Goal: Task Accomplishment & Management: Complete application form

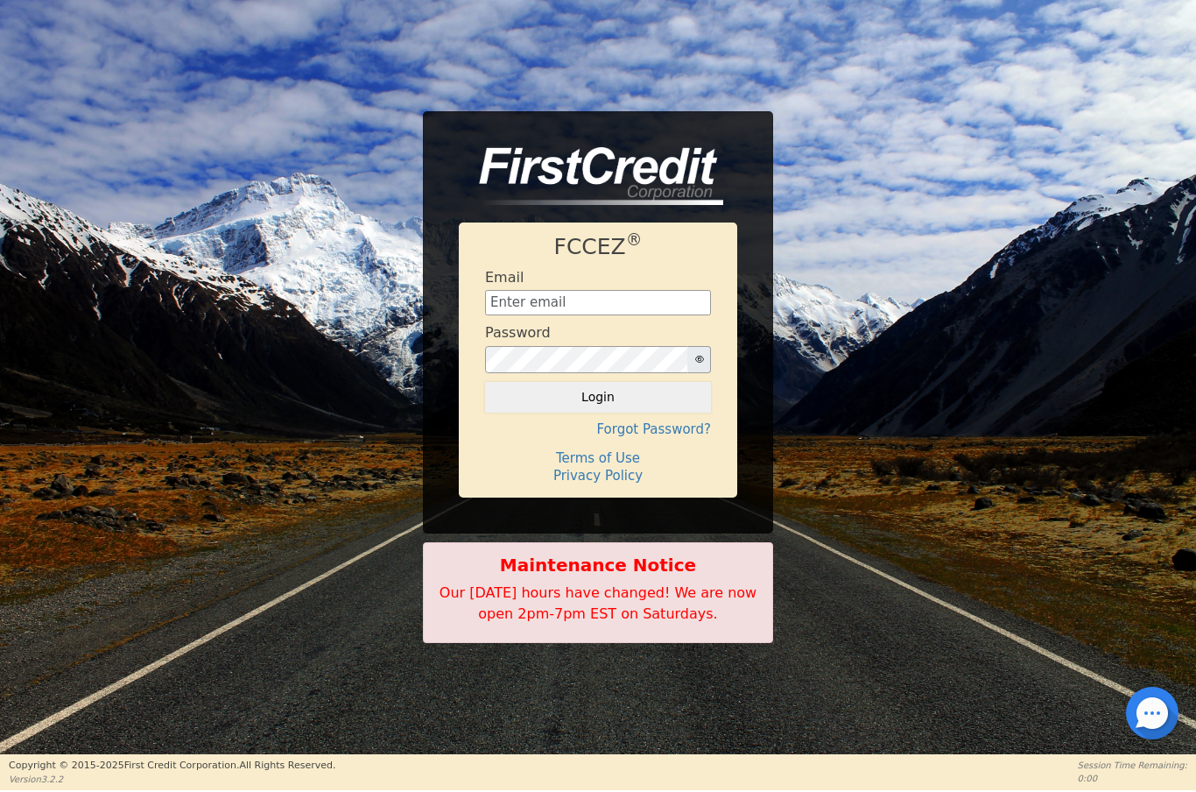
click at [581, 296] on input "text" at bounding box center [598, 303] width 226 height 26
type input "[EMAIL_ADDRESS][DOMAIN_NAME]"
click at [606, 398] on button "Login" at bounding box center [598, 397] width 226 height 30
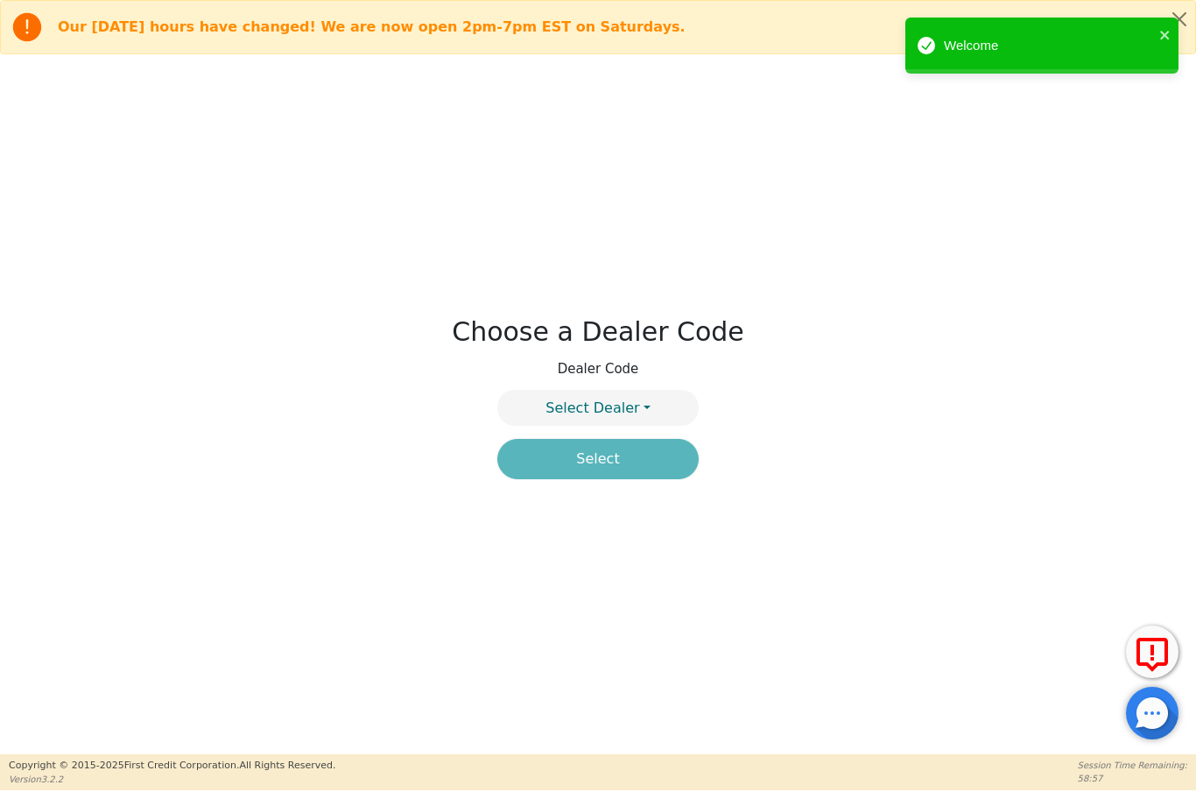
click at [639, 400] on button "Select Dealer" at bounding box center [597, 408] width 201 height 36
click at [656, 448] on link "4394A" at bounding box center [598, 450] width 200 height 24
click at [652, 457] on button "Select" at bounding box center [597, 459] width 201 height 40
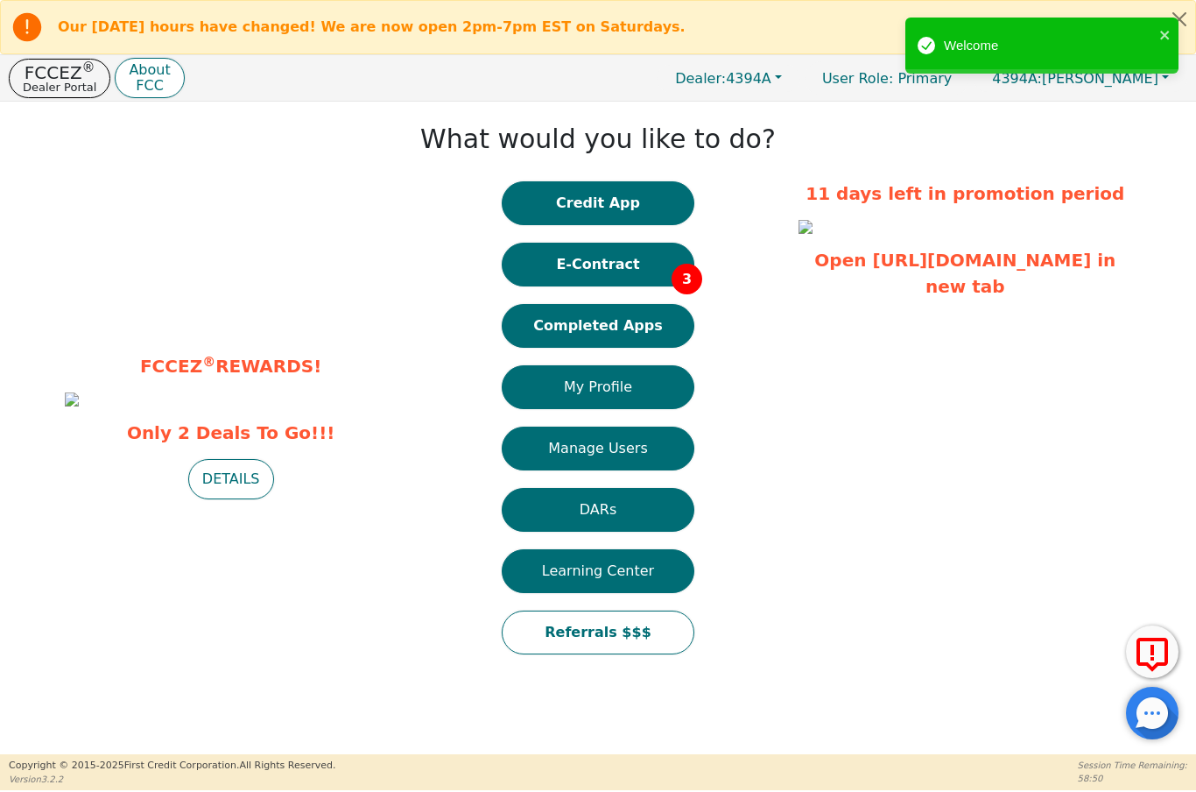
click at [637, 264] on button "E-Contract 3" at bounding box center [598, 265] width 193 height 44
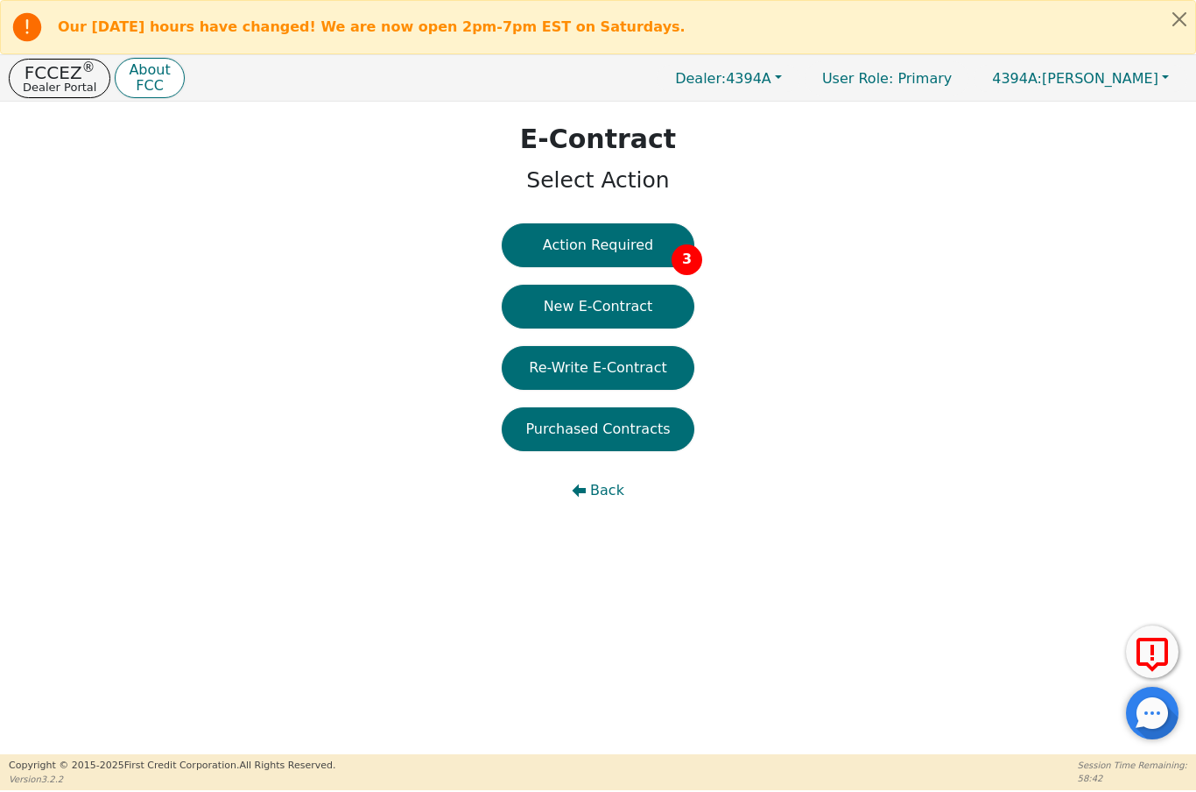
click at [644, 242] on button "Action Required 3" at bounding box center [598, 245] width 193 height 44
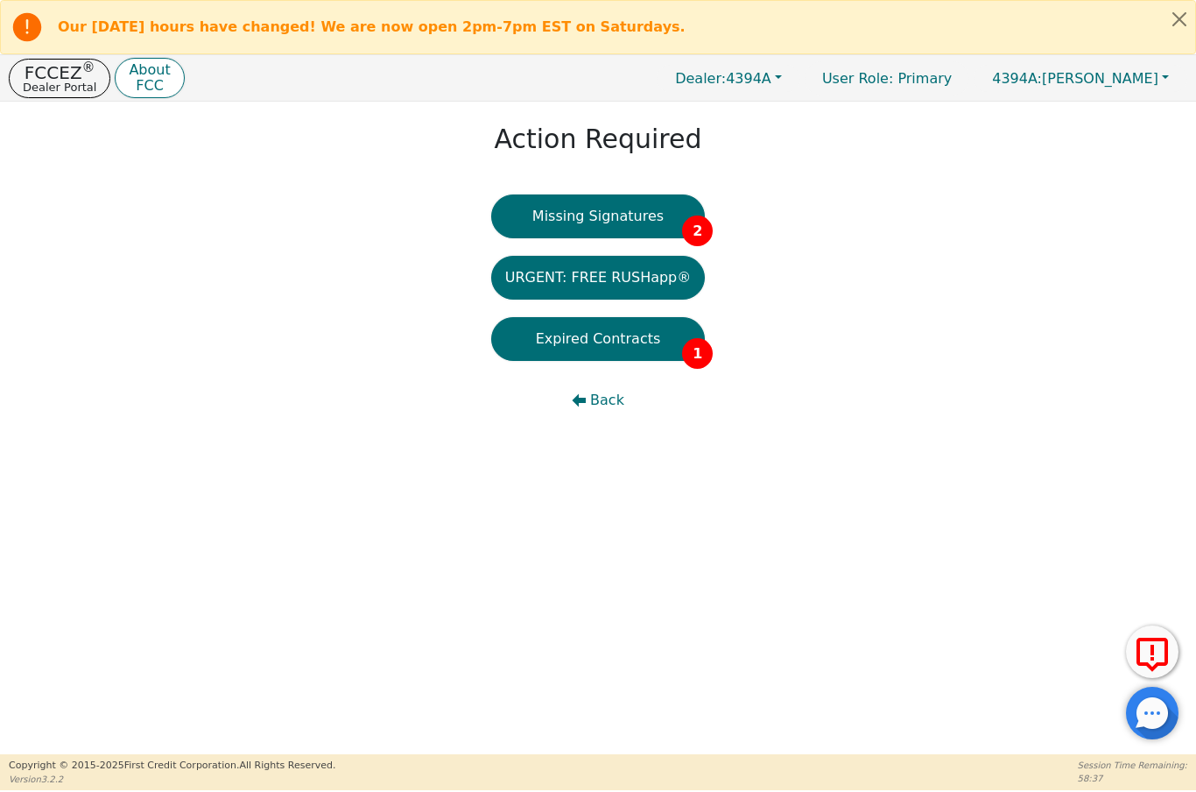
click at [662, 215] on button "Missing Signatures 2" at bounding box center [598, 216] width 215 height 44
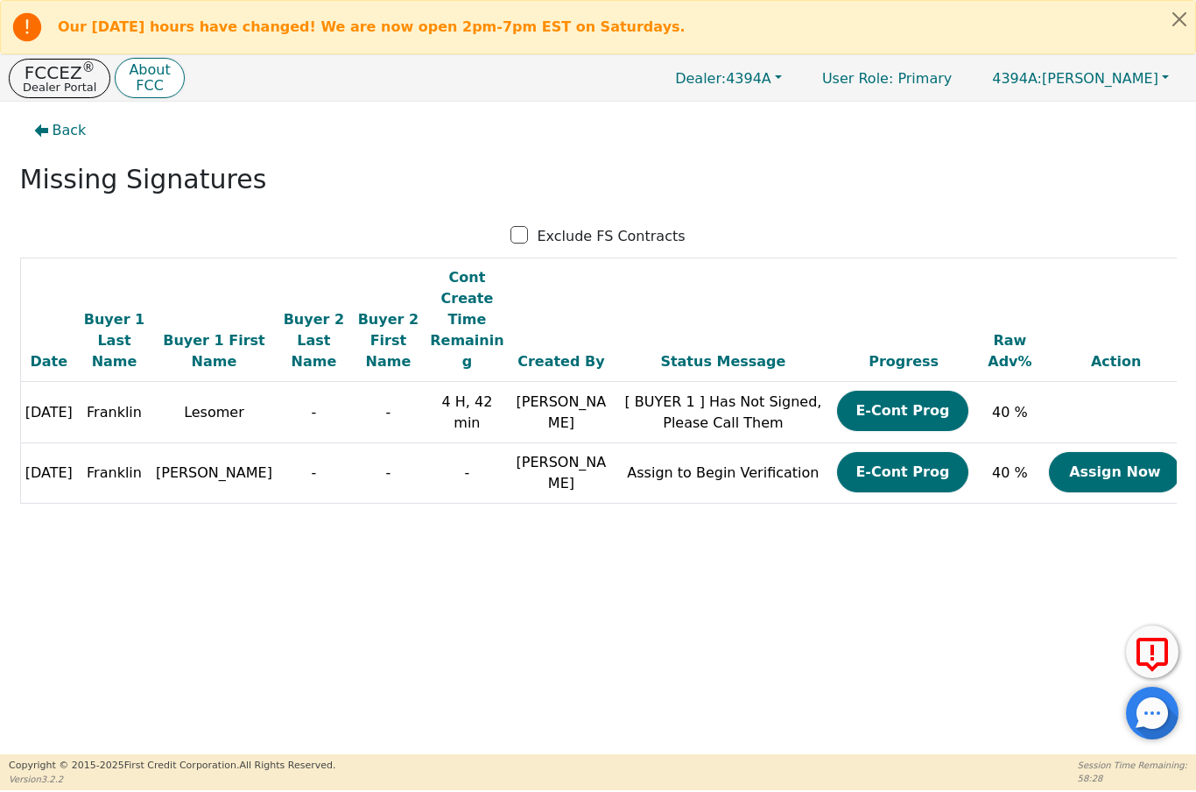
click at [1114, 454] on button "Assign Now" at bounding box center [1114, 472] width 131 height 40
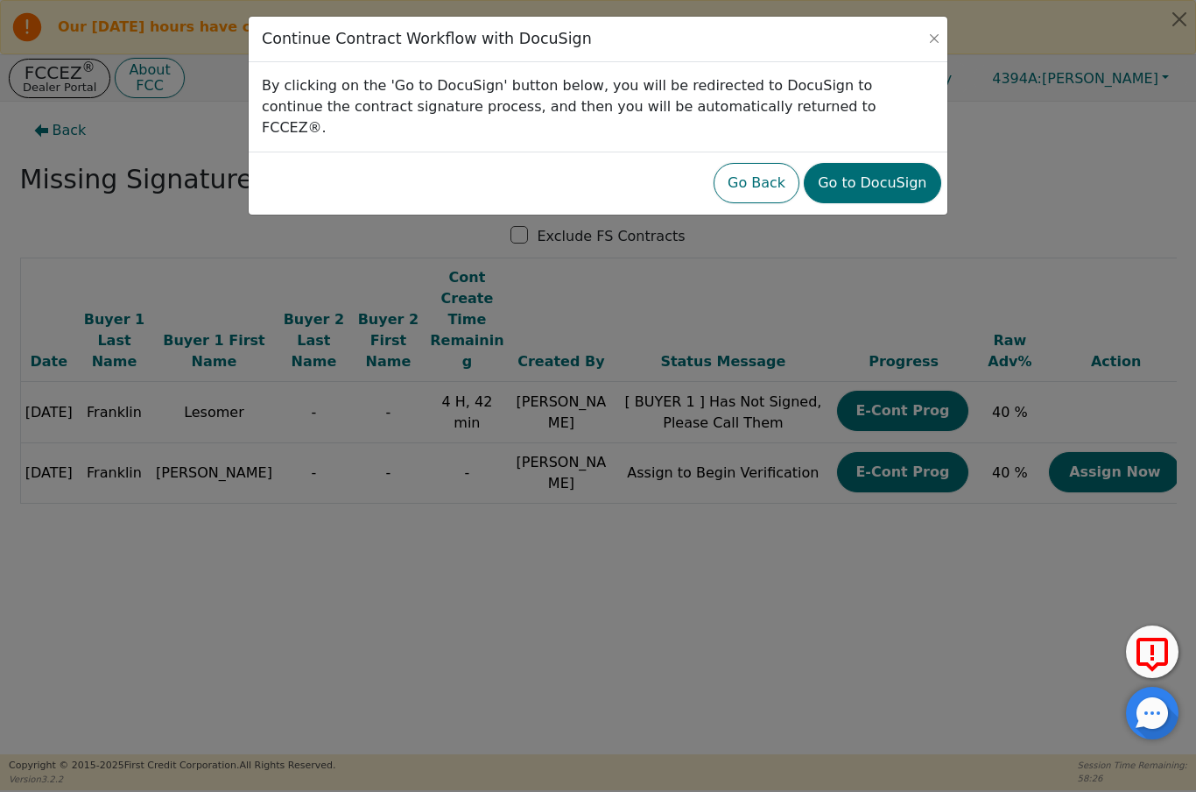
click at [890, 163] on button "Go to DocuSign" at bounding box center [872, 183] width 137 height 40
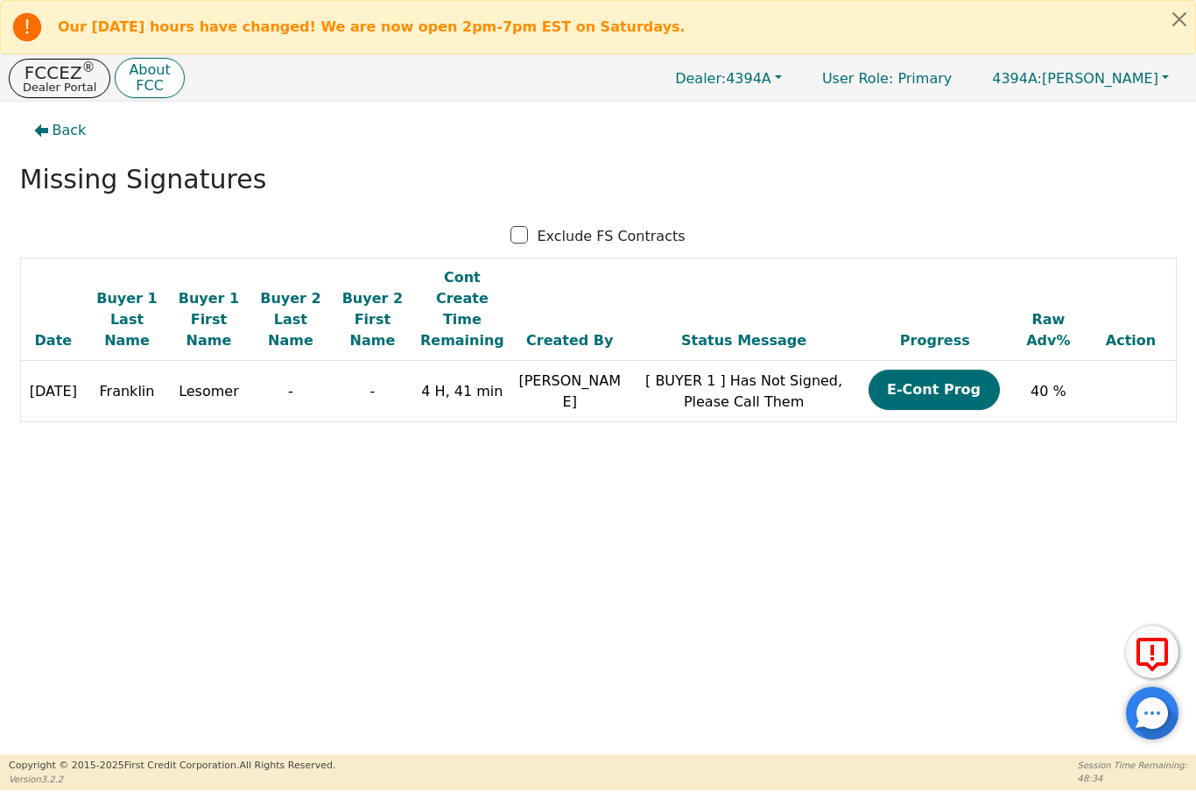
click at [46, 84] on p "Dealer Portal" at bounding box center [60, 86] width 74 height 11
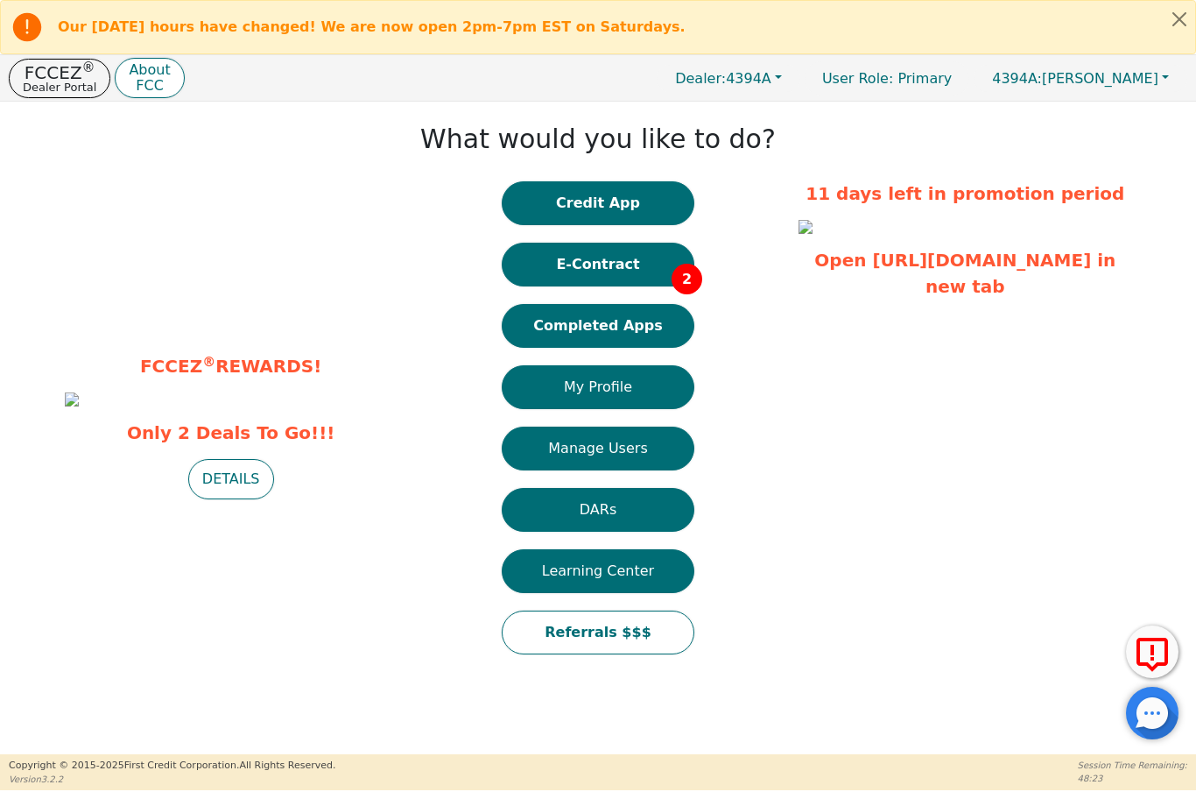
click at [622, 332] on button "Completed Apps" at bounding box center [598, 326] width 193 height 44
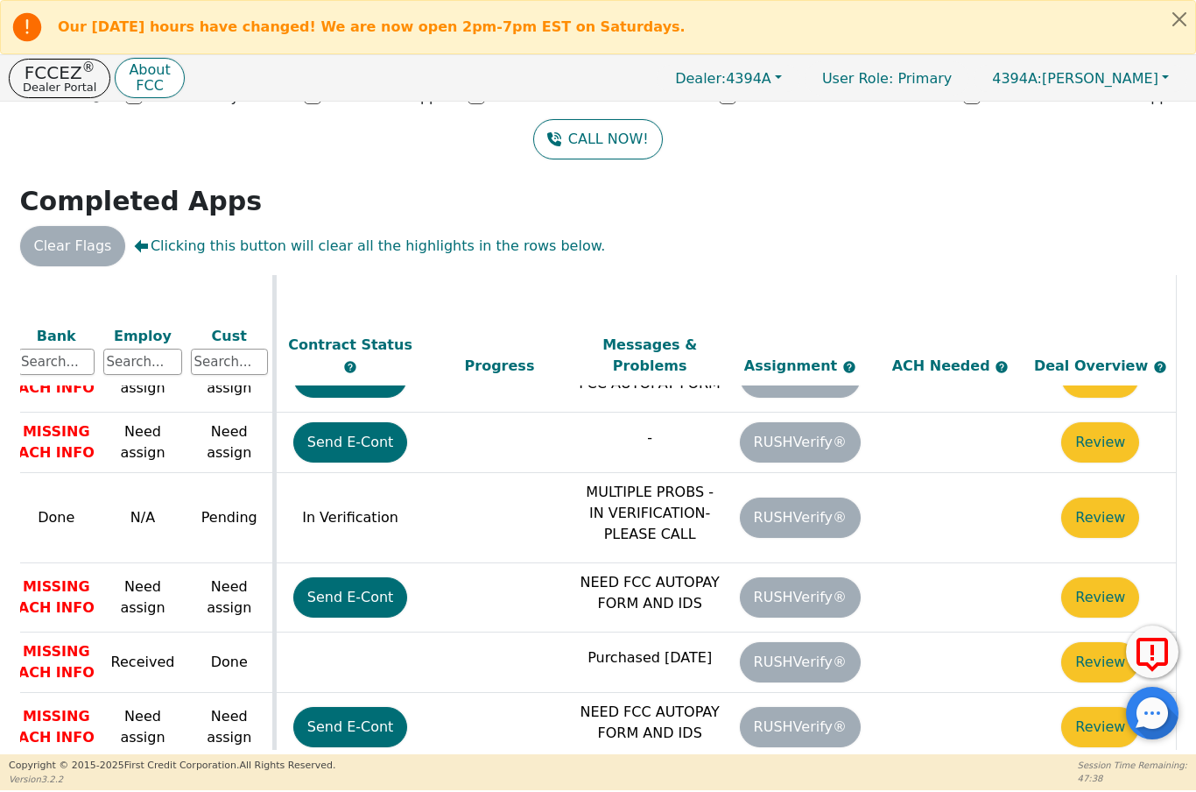
scroll to position [475, 753]
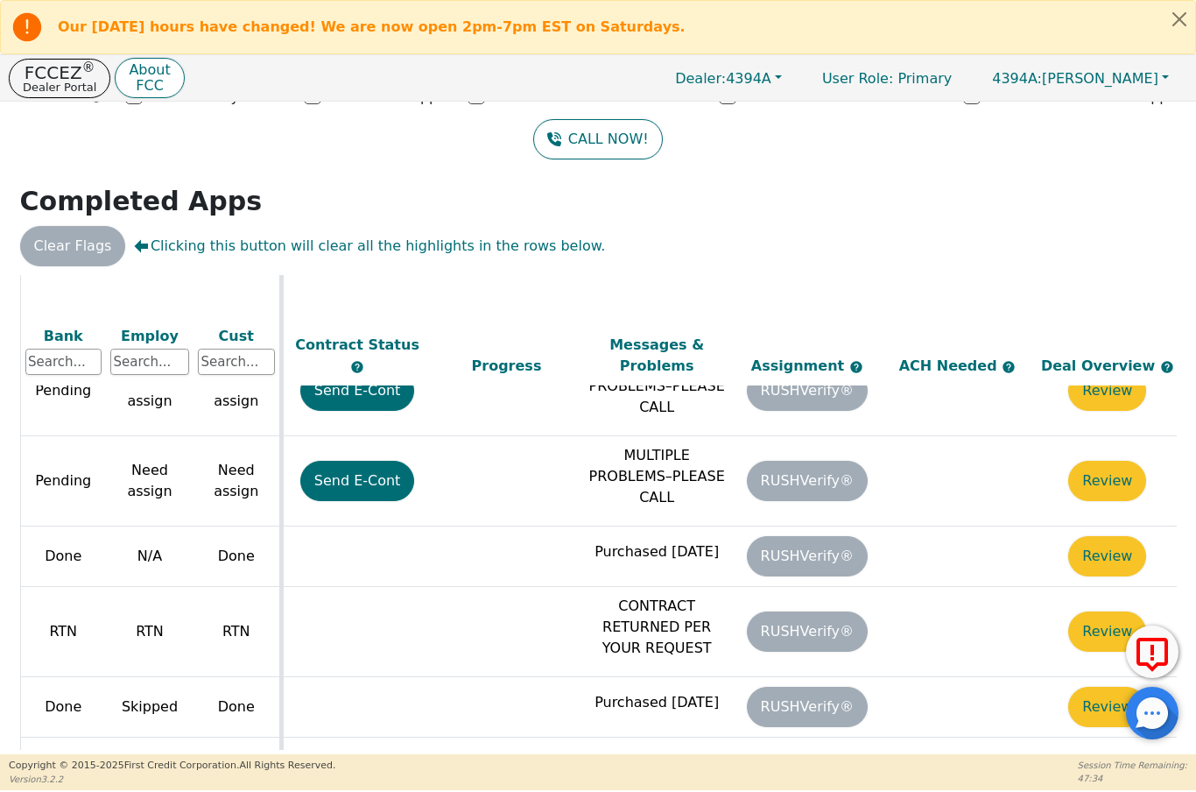
click at [56, 74] on p "FCCEZ ®" at bounding box center [60, 73] width 74 height 18
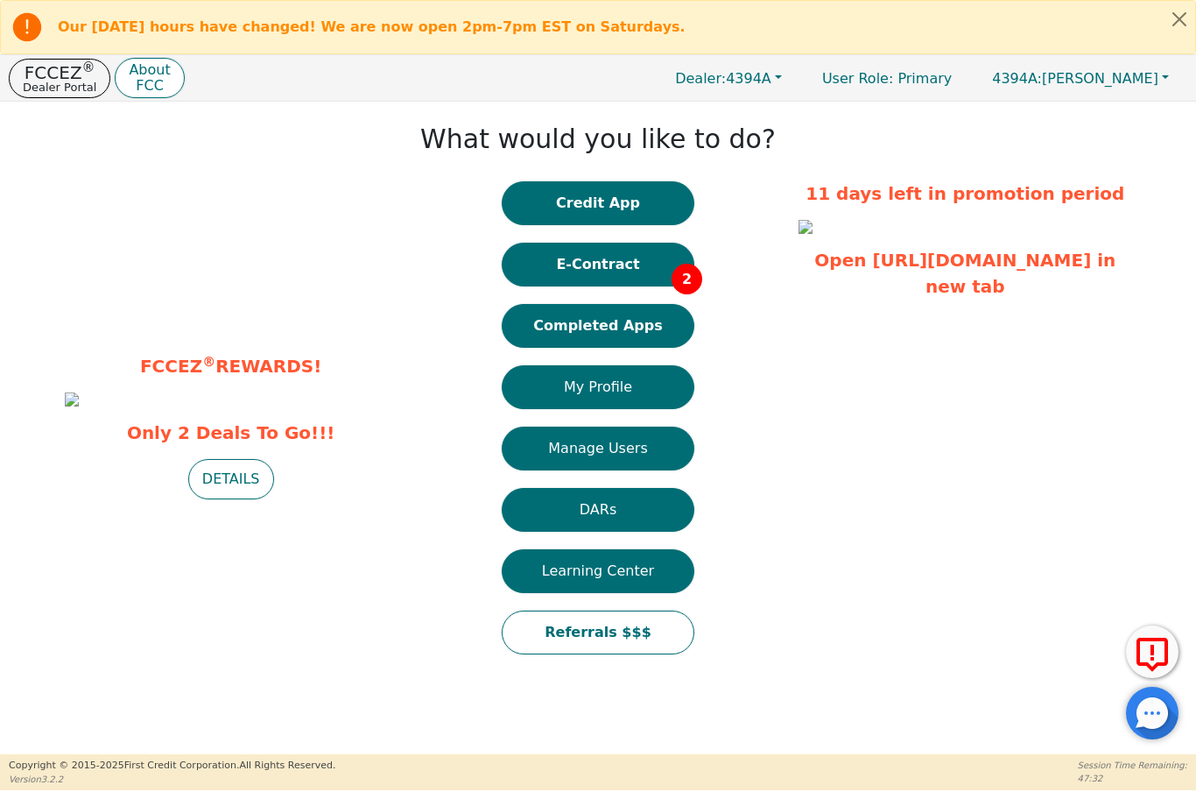
click at [638, 274] on button "E-Contract 2" at bounding box center [598, 265] width 193 height 44
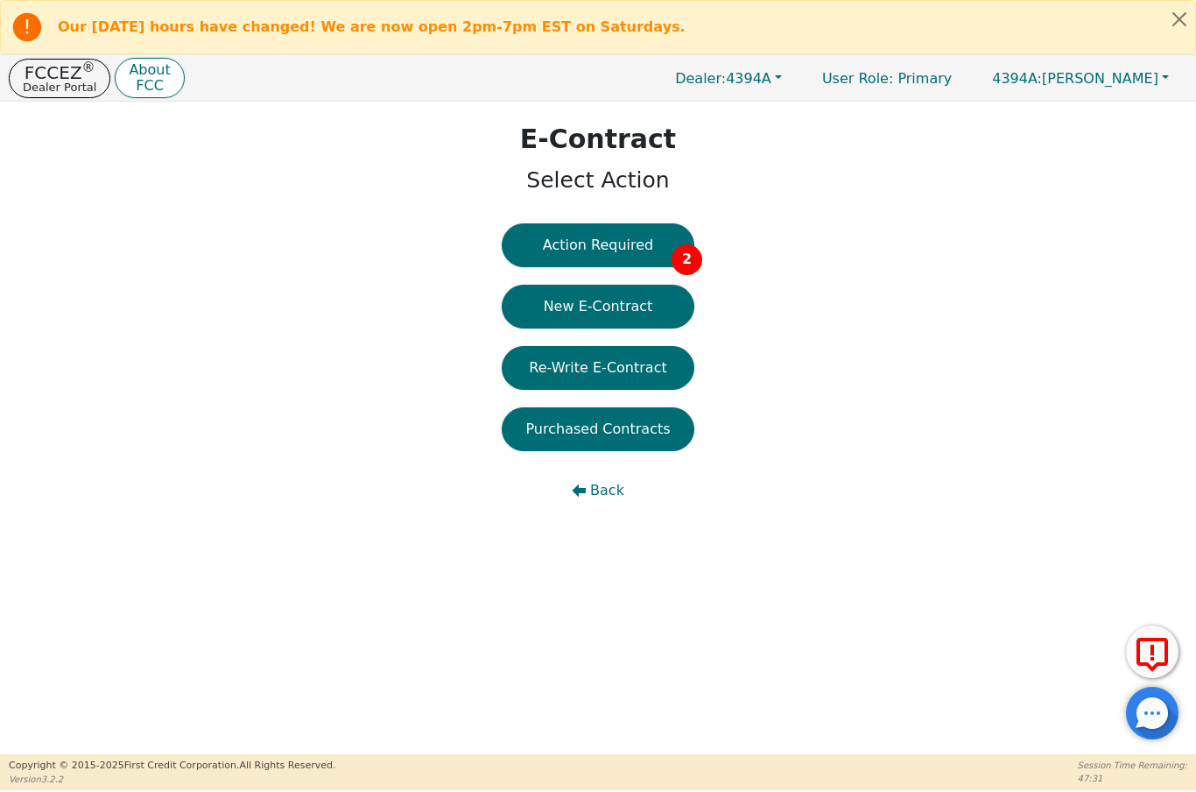
click at [605, 247] on button "Action Required 2" at bounding box center [598, 245] width 193 height 44
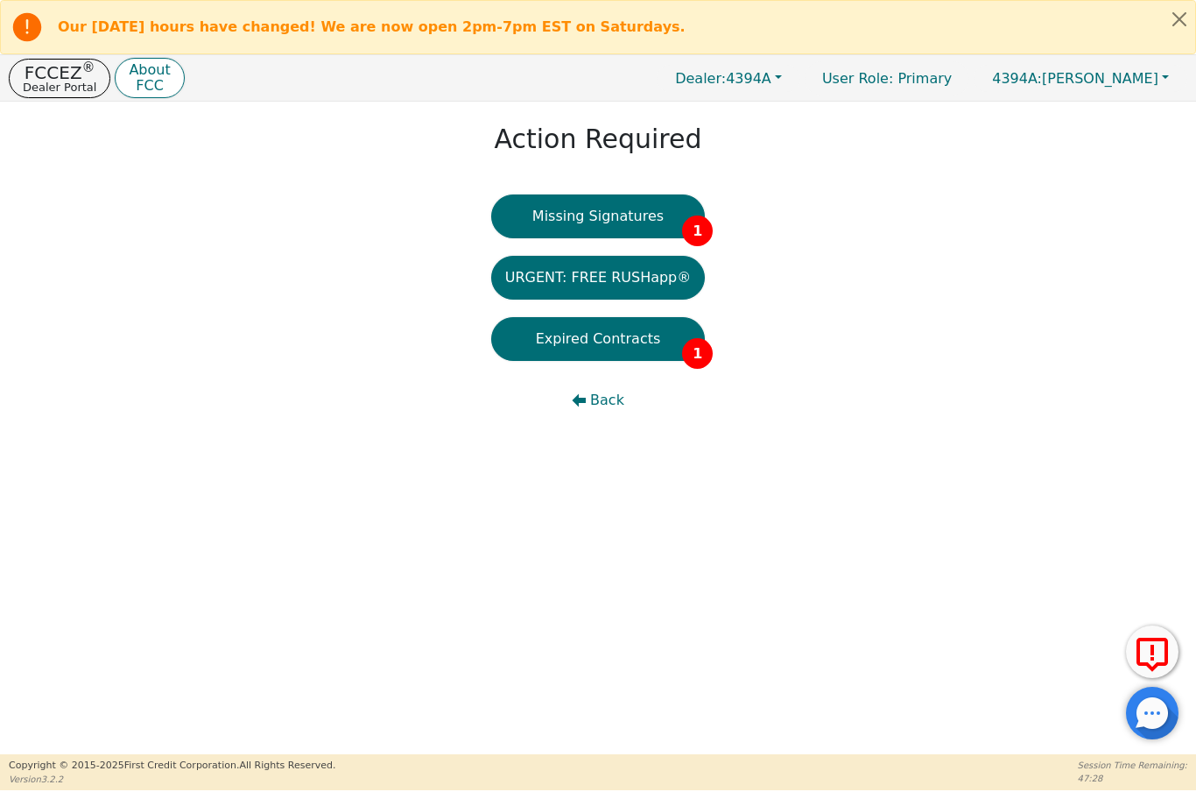
click at [602, 214] on button "Missing Signatures 1" at bounding box center [598, 216] width 215 height 44
click at [607, 345] on button "Expired Contracts 1" at bounding box center [598, 339] width 215 height 44
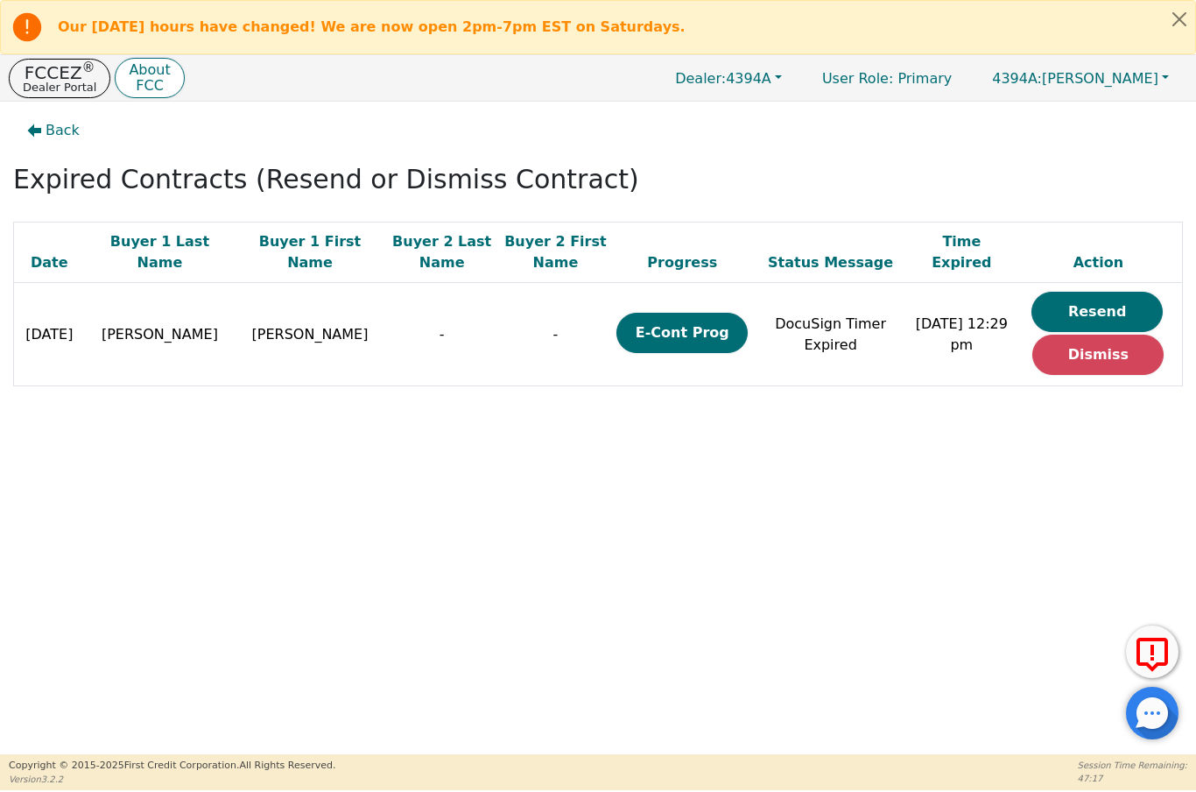
click at [1103, 305] on button "Resend" at bounding box center [1097, 312] width 131 height 40
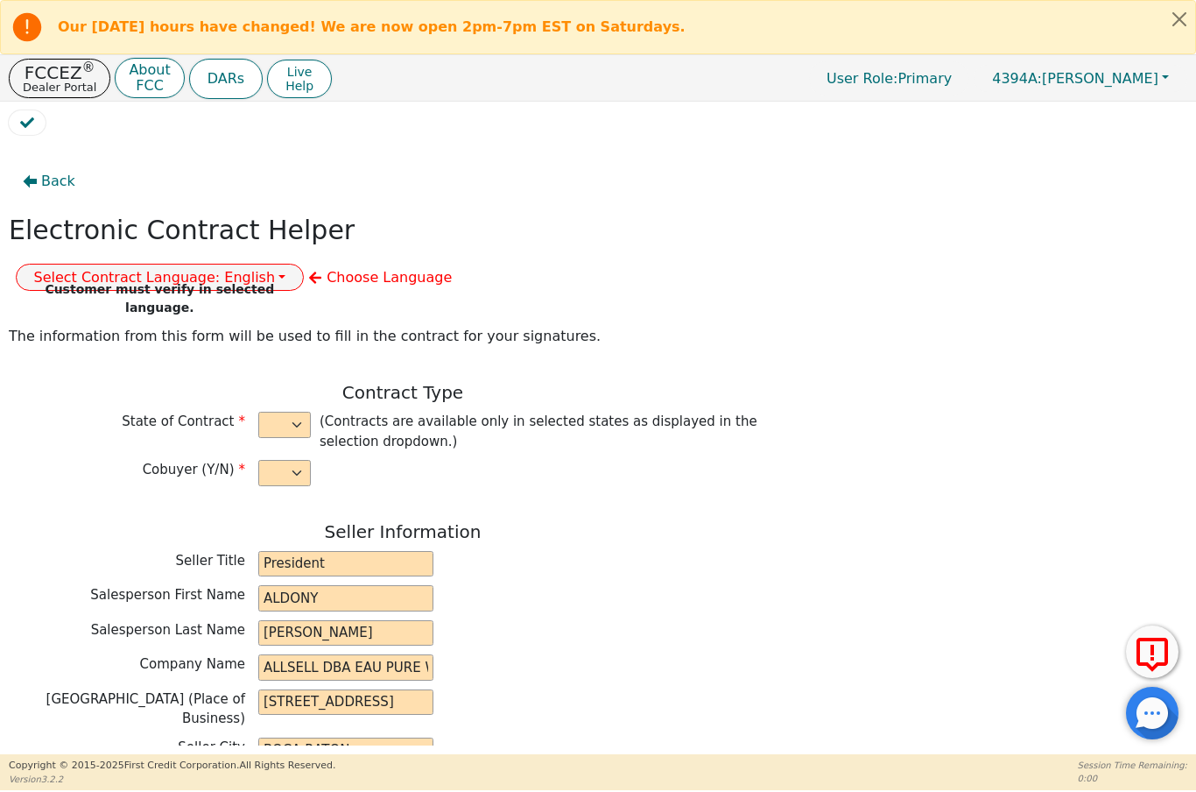
select select "n"
type input "President"
type input "ALDONY"
type input "MARTINEAU"
type input "ALLSELL DBA EAU PURE WATER"
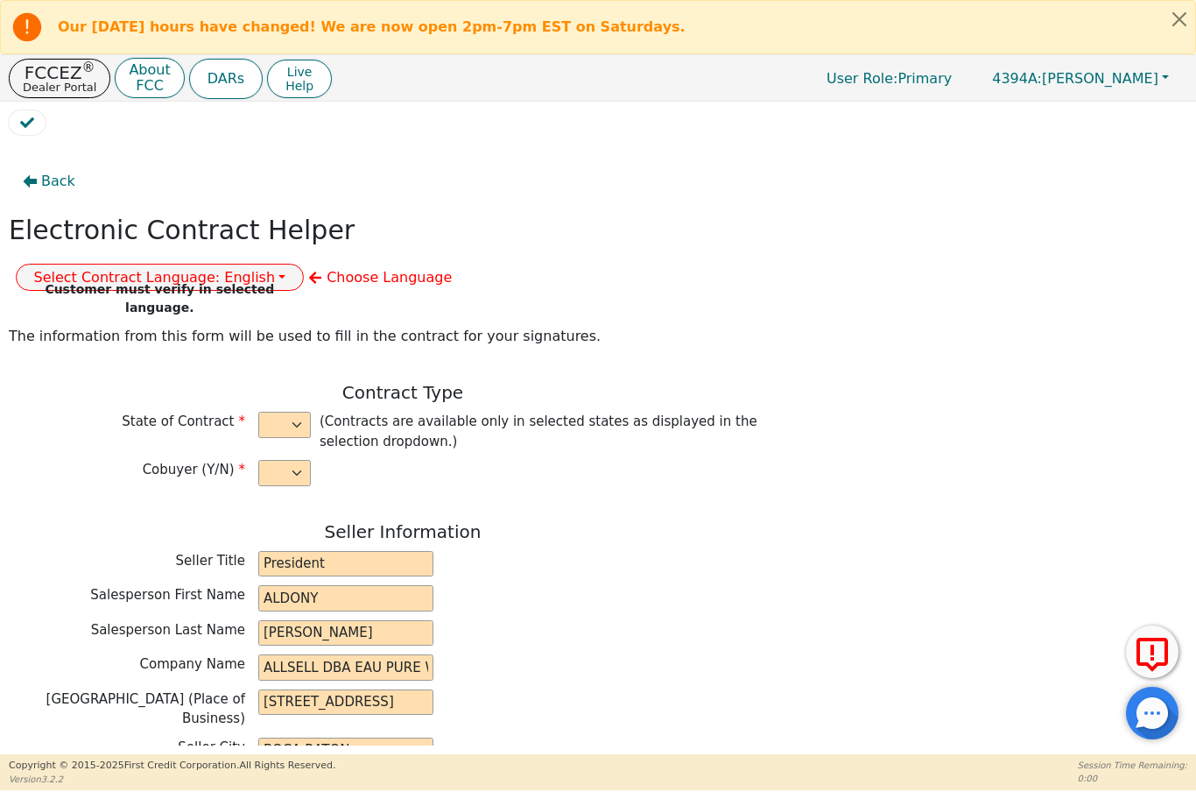
type input "10561 FENWAY PLACE"
type input "BOCA RATON"
select select "FL"
type input "33498"
type input "Water Treatment"
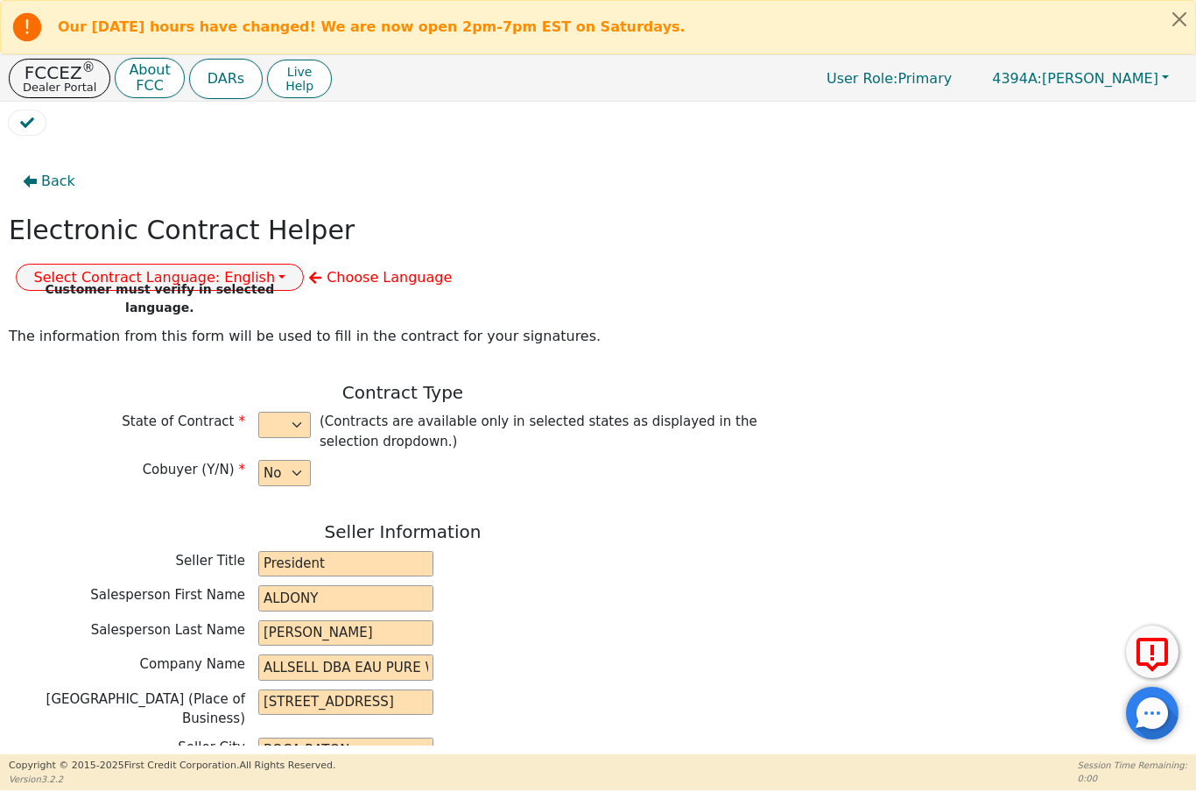
type input "Gener"
type input "2343"
type input "Viola"
type input "Anderson"
type input "nads1945@gmail.com"
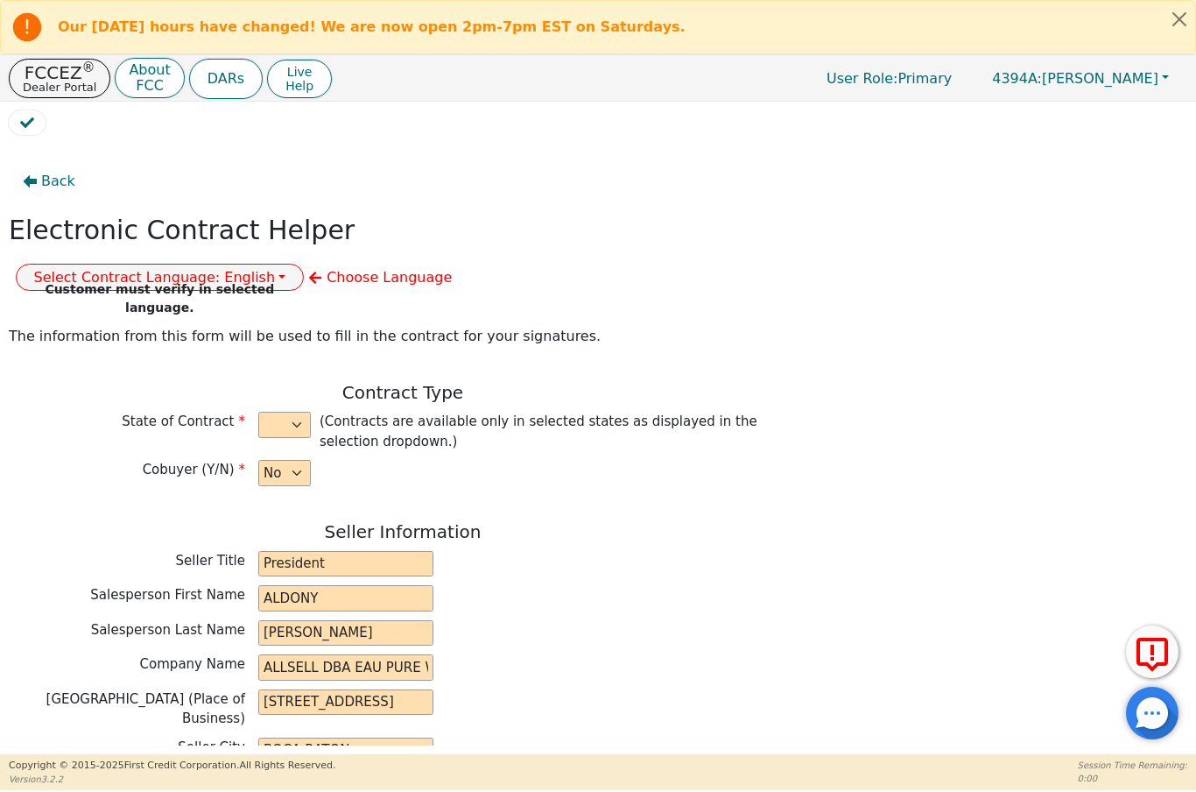
type input "nads1945@gmail.com"
type input "12421 SW 42ND ST"
type input "Miramar"
type input "Broward"
select select "FL"
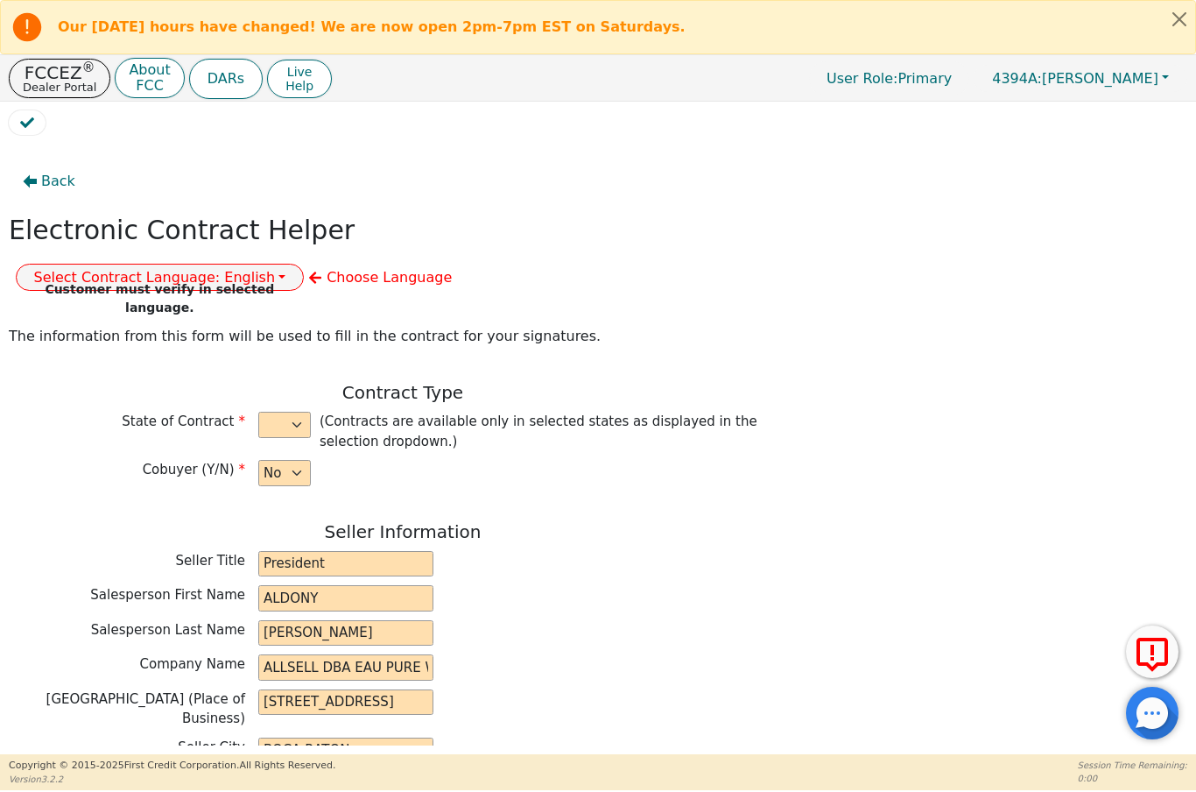
type input "33027"
type input "2025-09-20"
type input "17.99"
type input "2025-10-20"
type input "60"
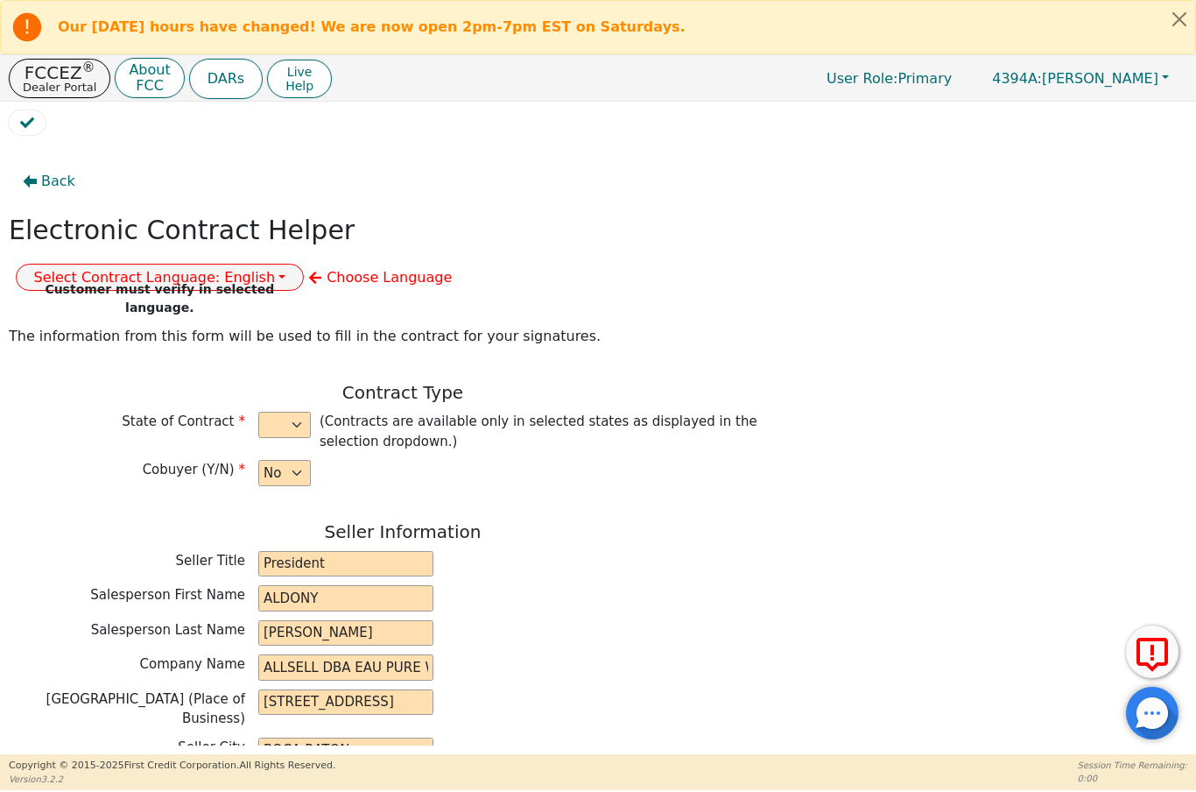
type input "0"
type input "6080181169680"
type input "4500.00"
type input "0.00"
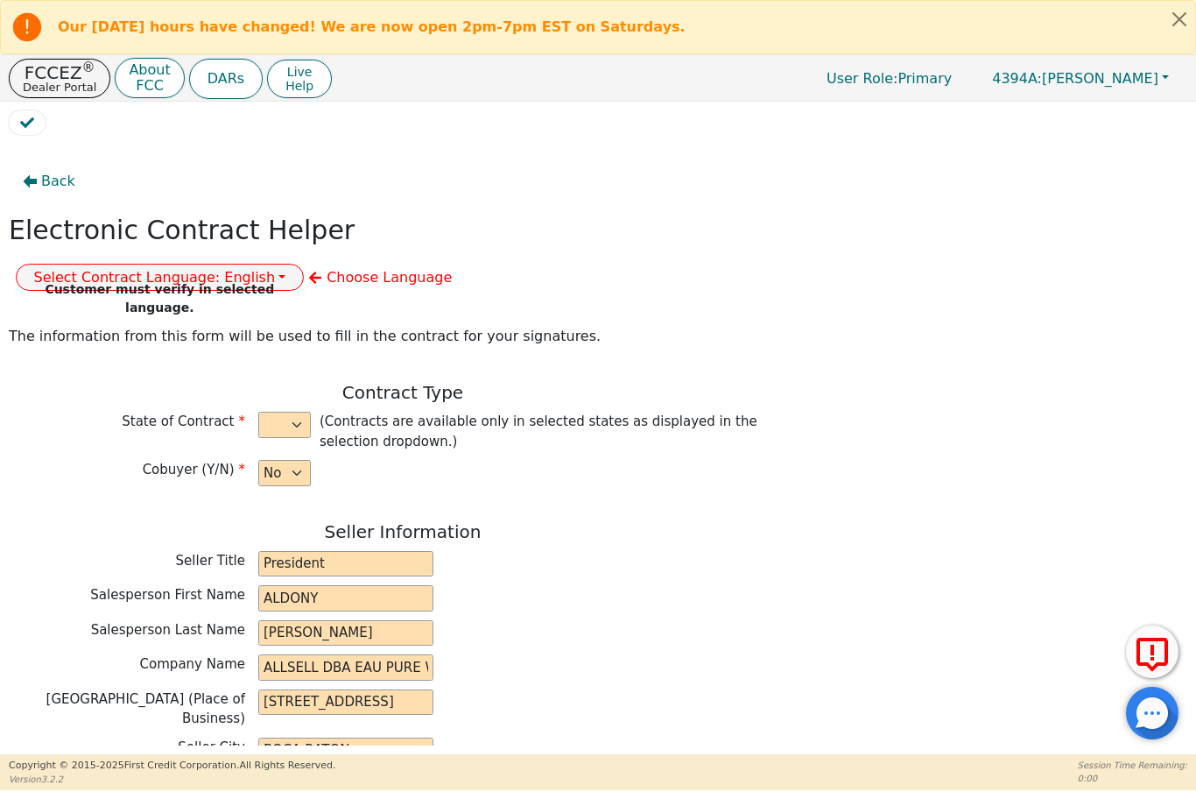
checkbox input "true"
type input "0.00"
type input "15.75"
type input "4515.75"
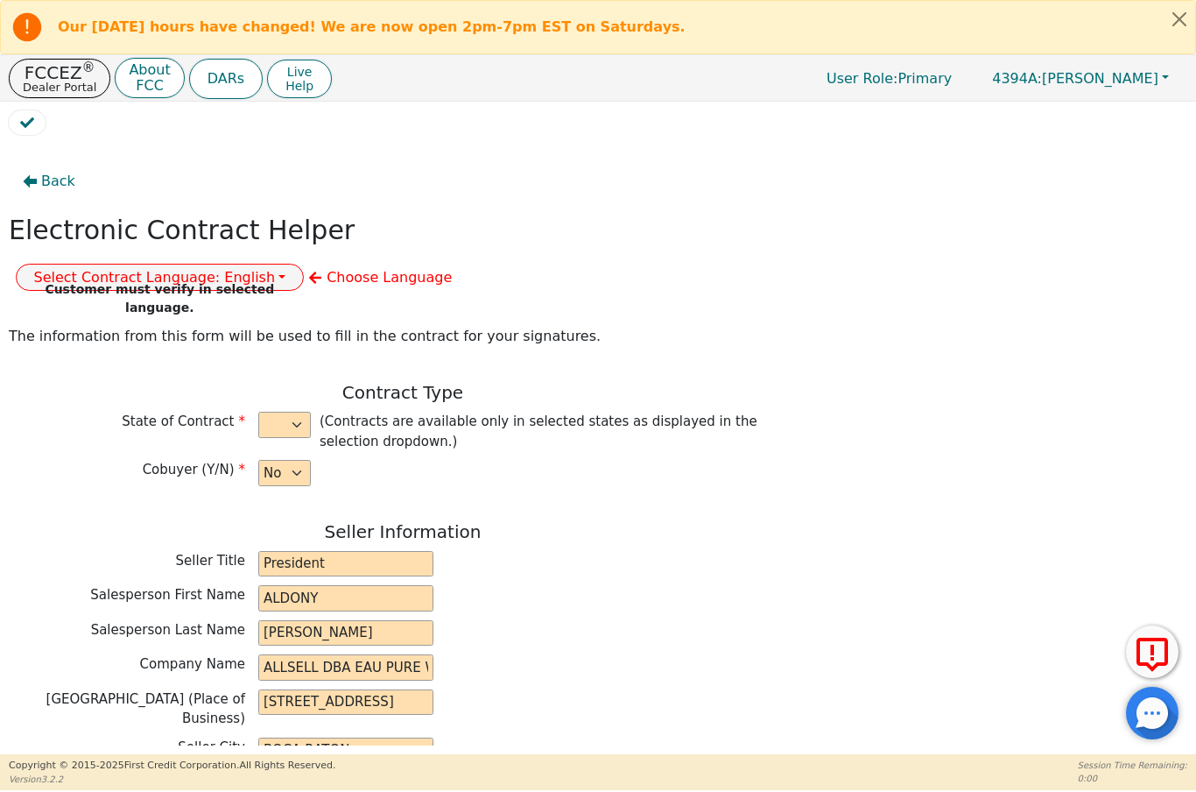
type input "6879.00"
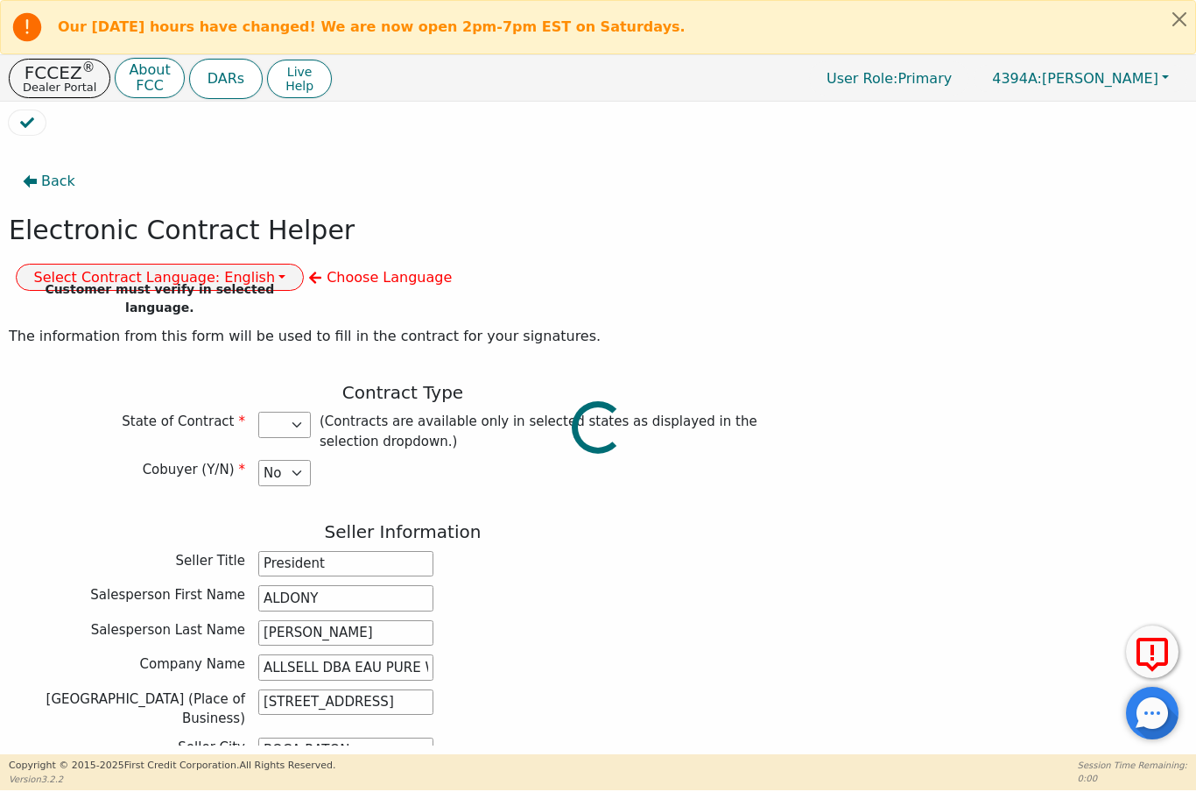
select select "FL"
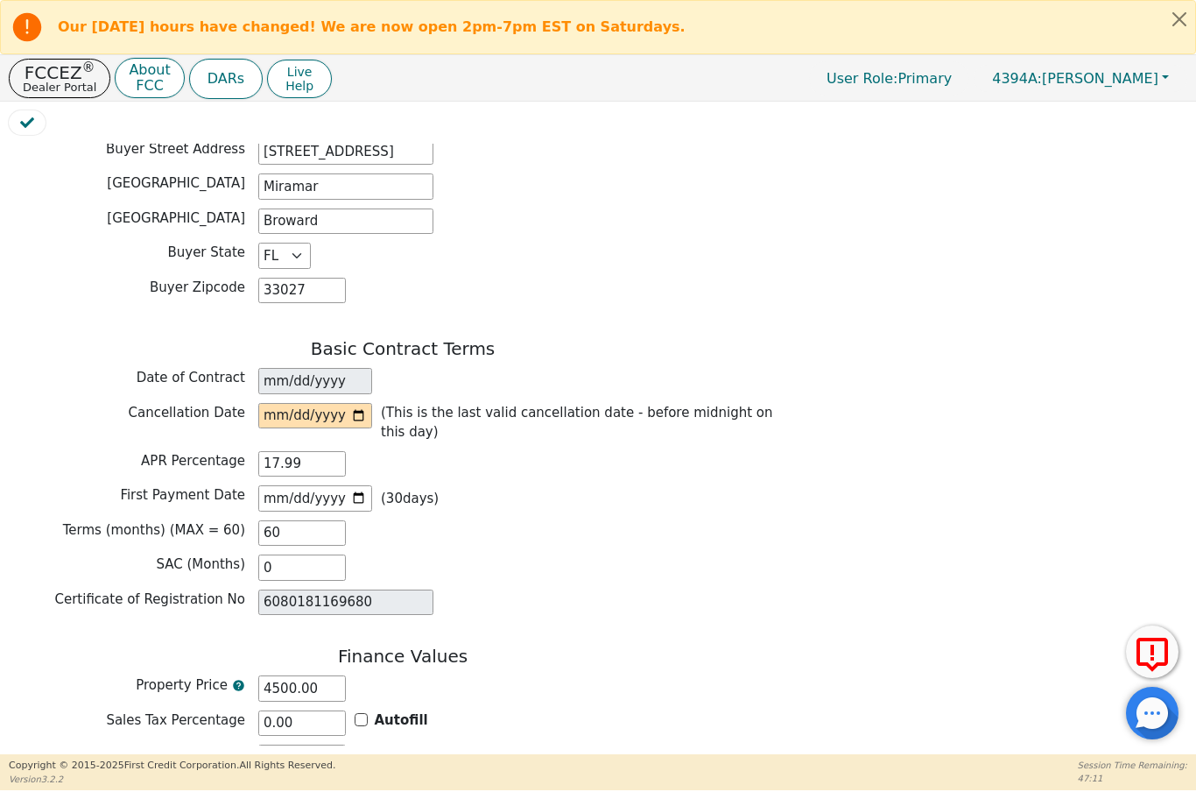
scroll to position [1092, 0]
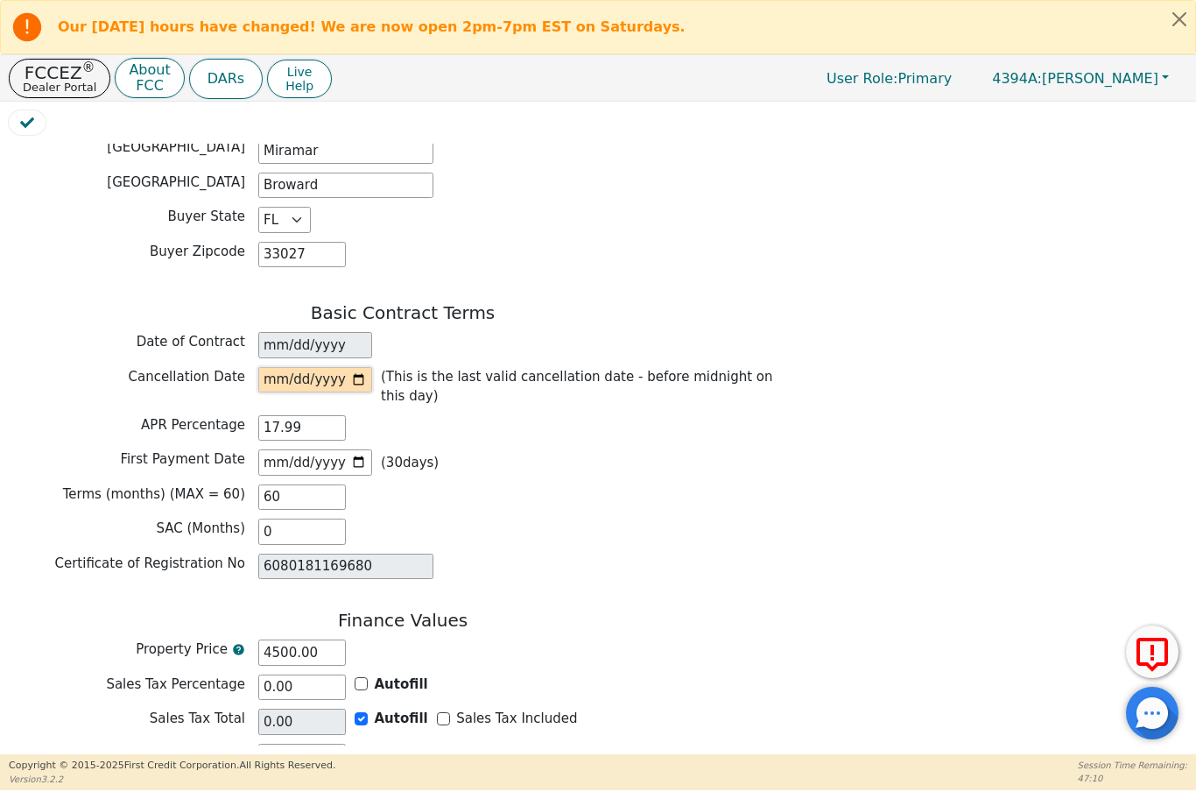
click at [323, 367] on input "date" at bounding box center [315, 380] width 114 height 26
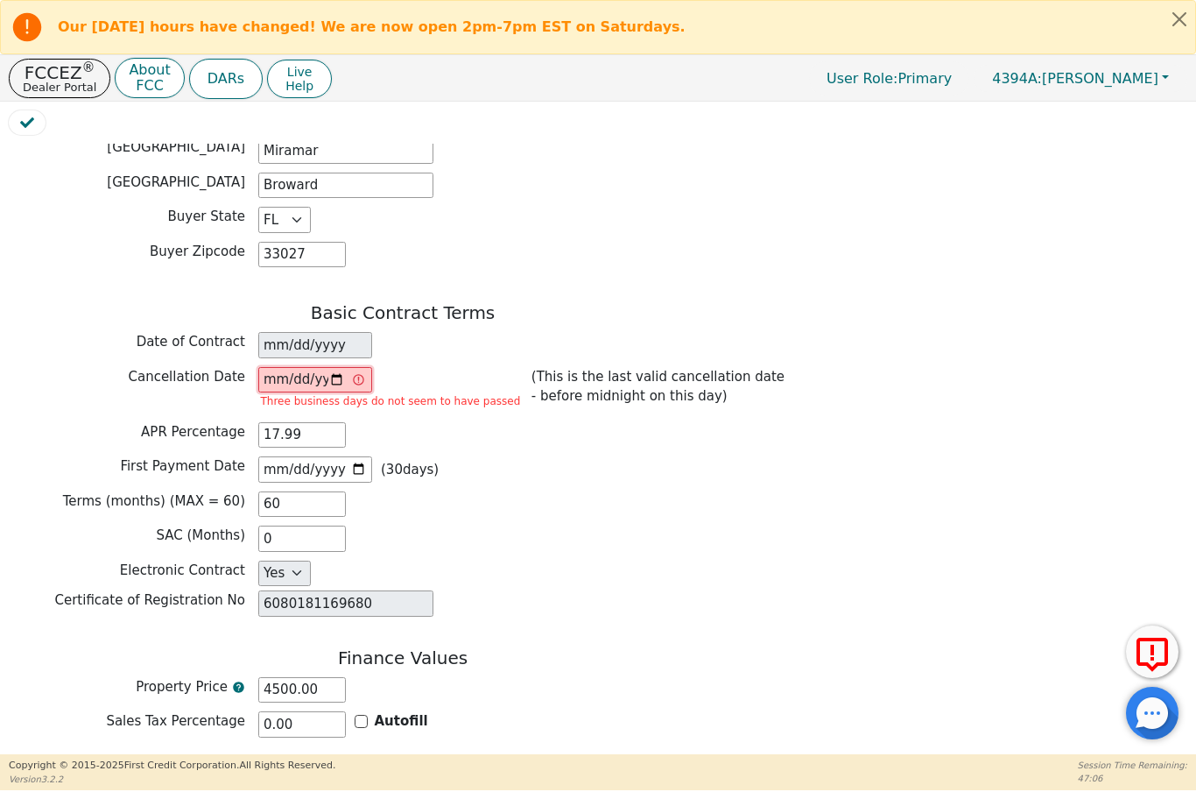
click at [328, 367] on input "2025-09-23" at bounding box center [315, 380] width 114 height 26
type input "2025-09-24"
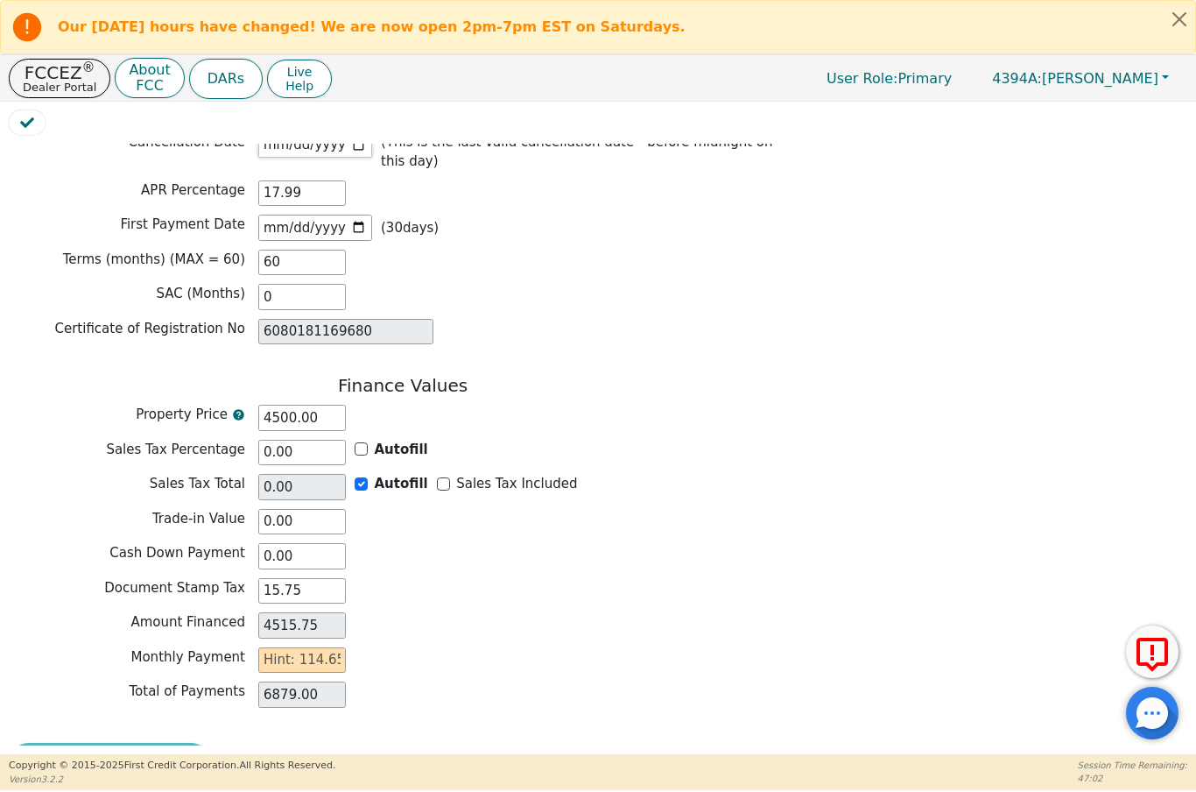
scroll to position [1325, 0]
click at [279, 649] on input "text" at bounding box center [302, 662] width 88 height 26
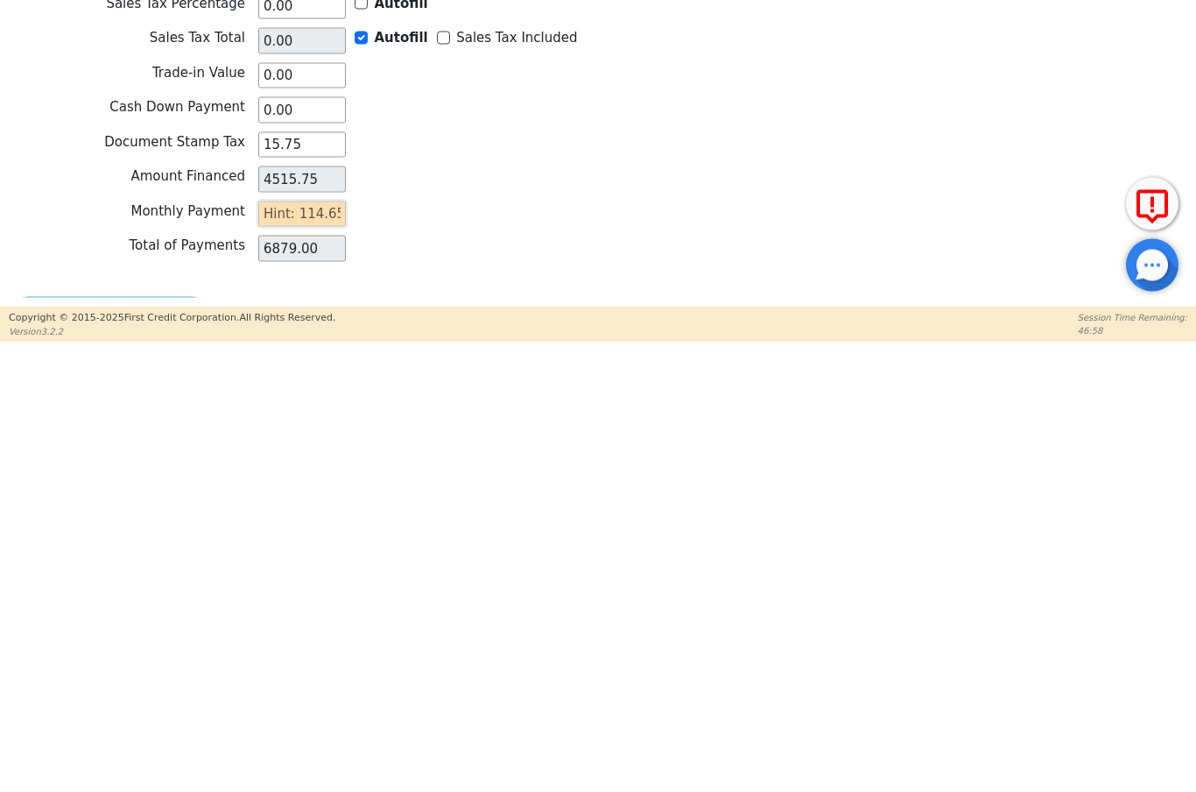
type input "1"
type input "60.00"
type input "11"
type input "660.00"
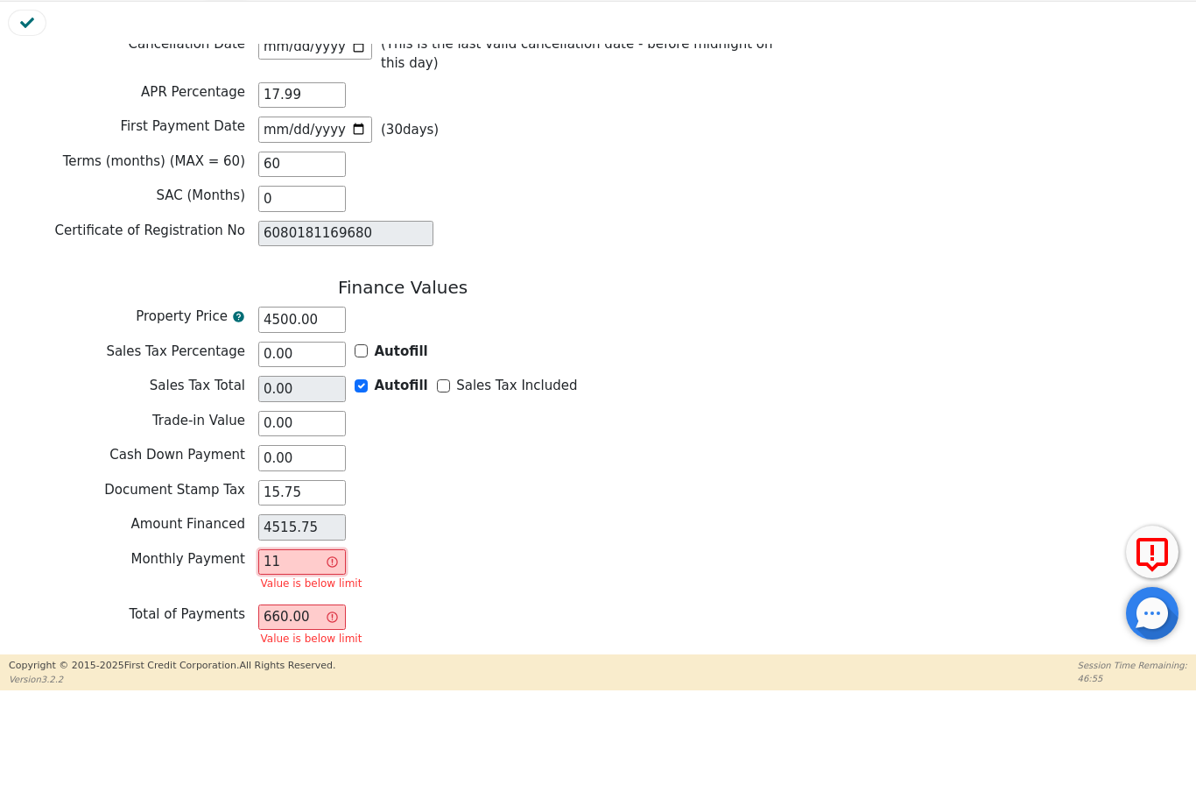
type input "114"
type input "6840.00"
type input "114.6"
type input "6876.00"
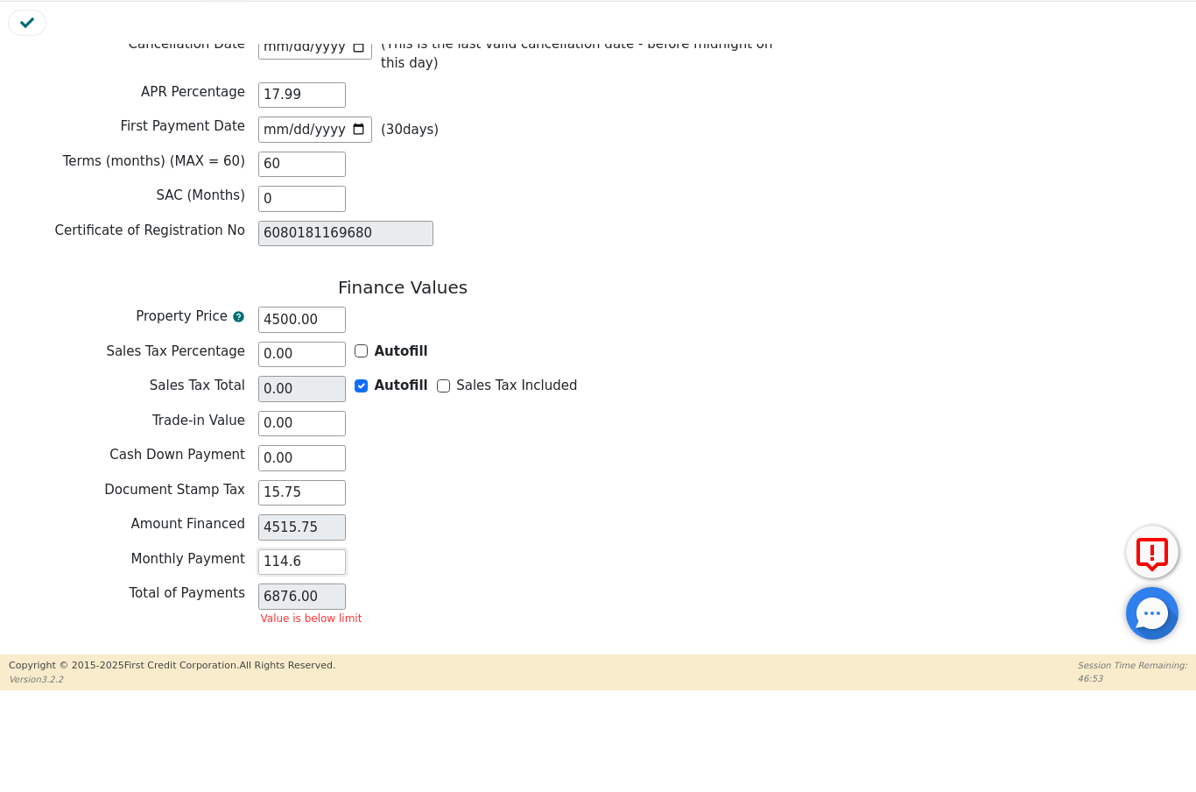
type input "114.65"
type input "6879.00"
type input "114.65"
click at [560, 614] on div "Amount Financed 4515.75" at bounding box center [403, 627] width 788 height 26
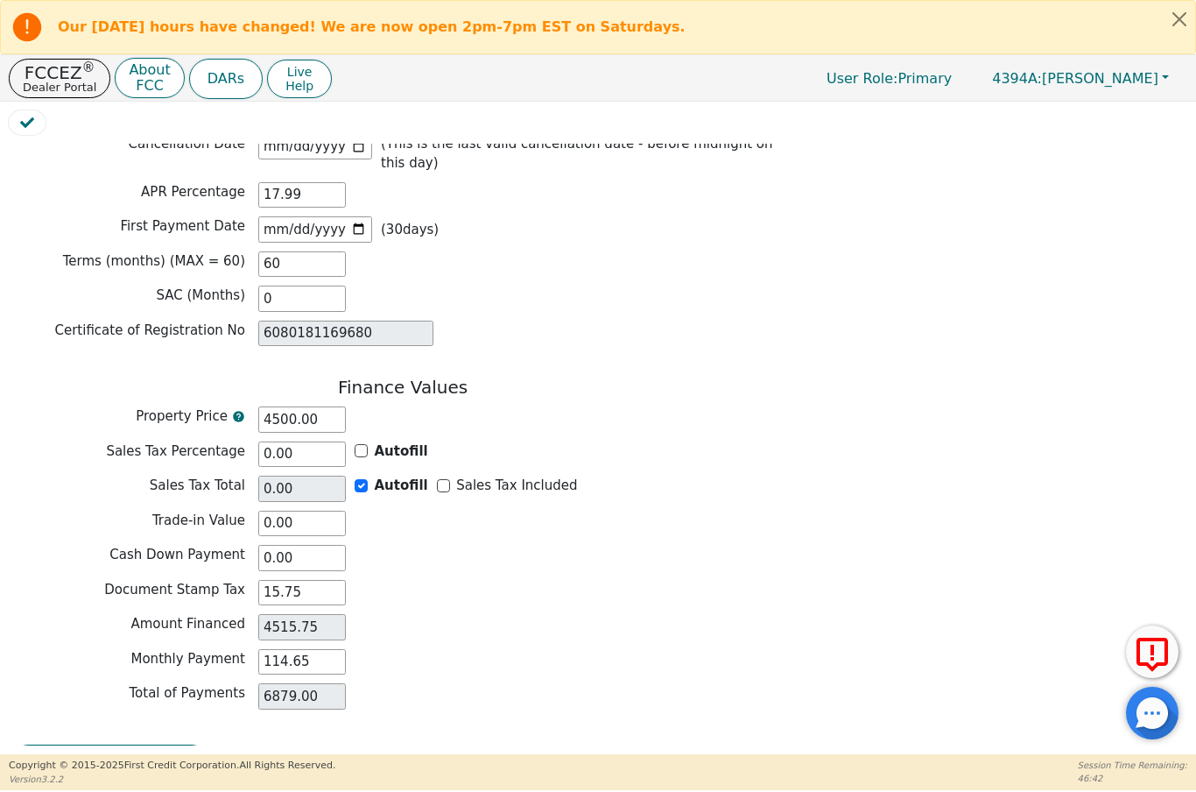
click at [146, 744] on button "Review & Begin Contract" at bounding box center [110, 764] width 202 height 40
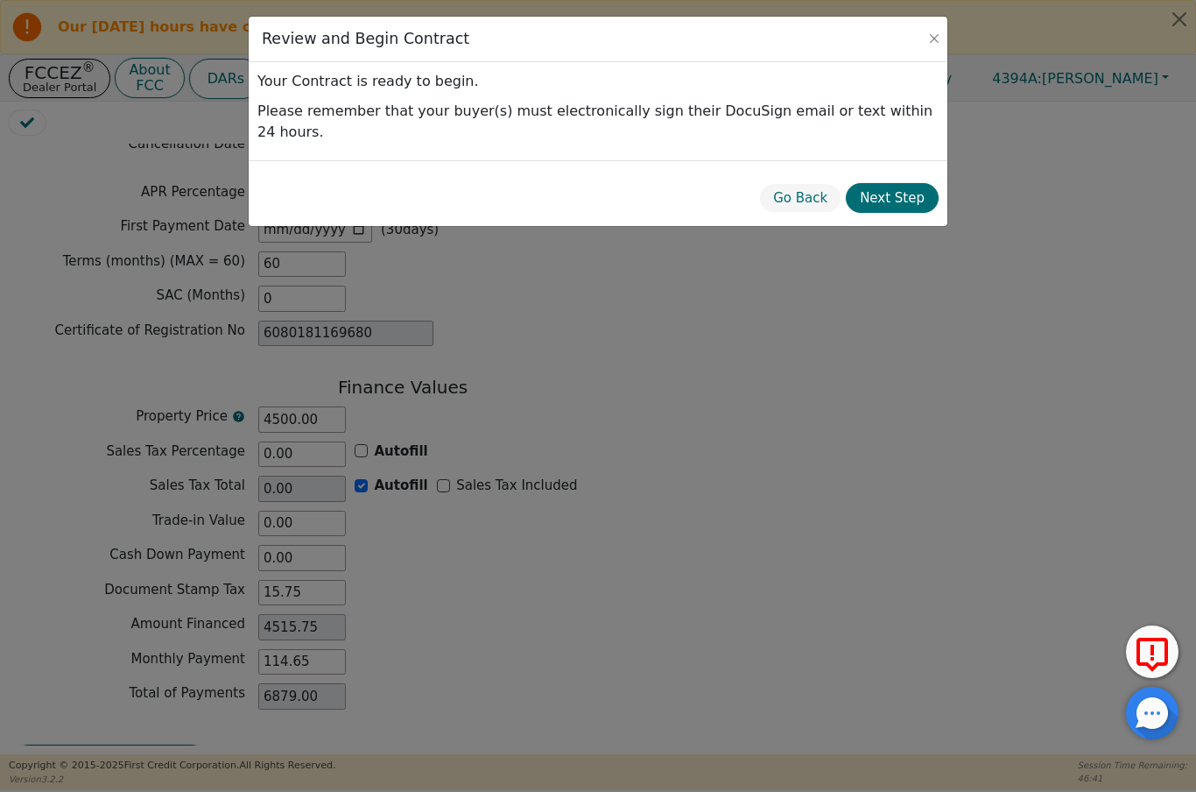
click at [906, 183] on button "Next Step" at bounding box center [892, 198] width 93 height 31
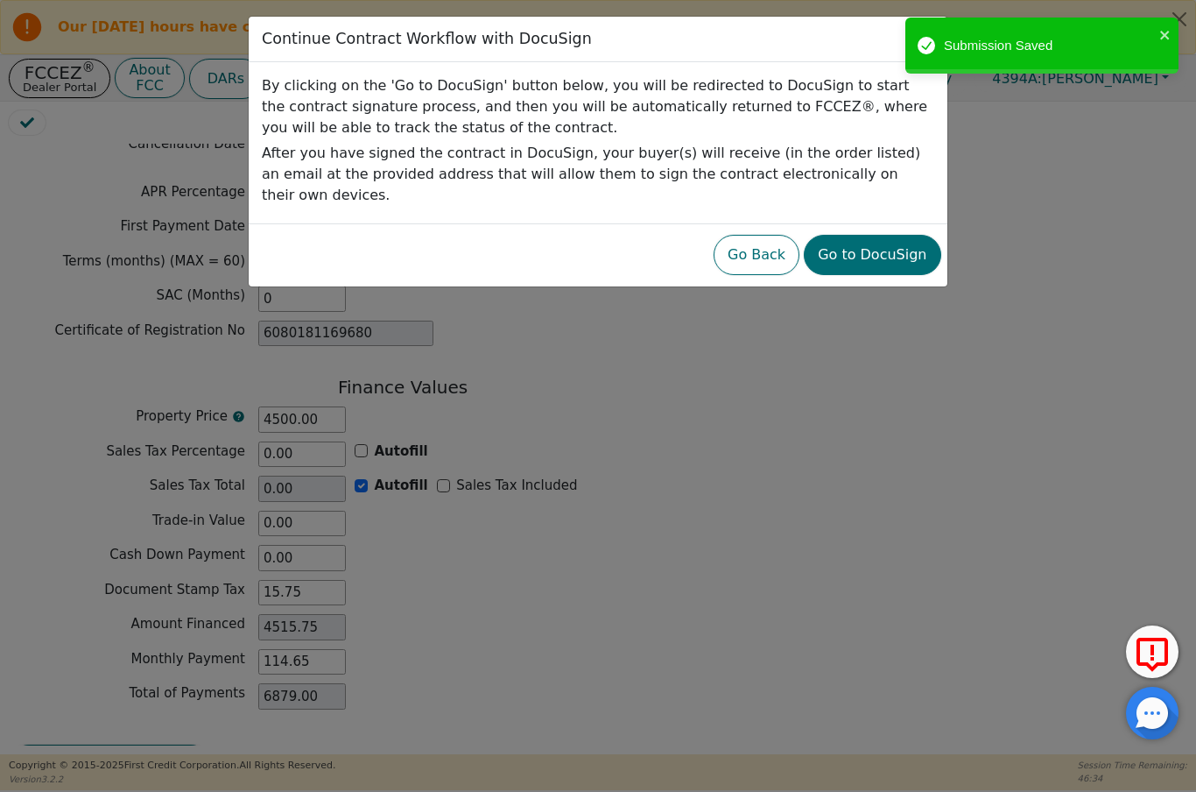
click at [888, 236] on button "Go to DocuSign" at bounding box center [872, 255] width 137 height 40
